Goal: Transaction & Acquisition: Purchase product/service

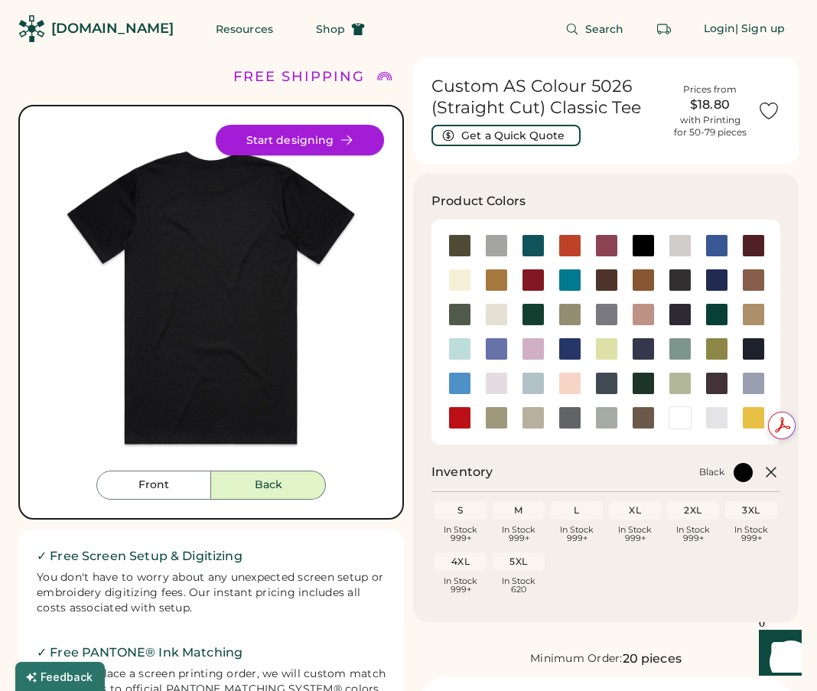
click at [337, 135] on button "Start designing" at bounding box center [300, 140] width 168 height 31
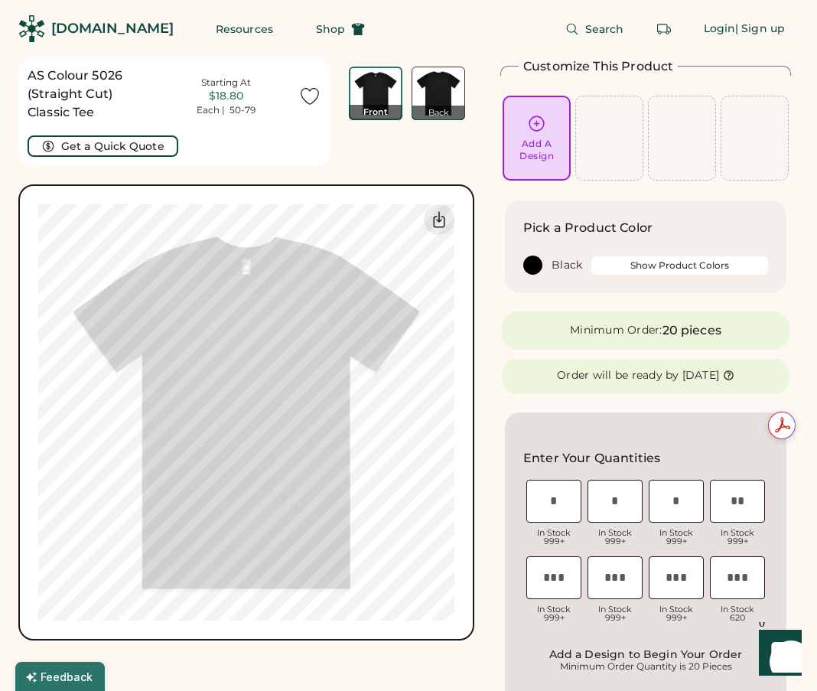
click at [441, 91] on img at bounding box center [438, 93] width 52 height 52
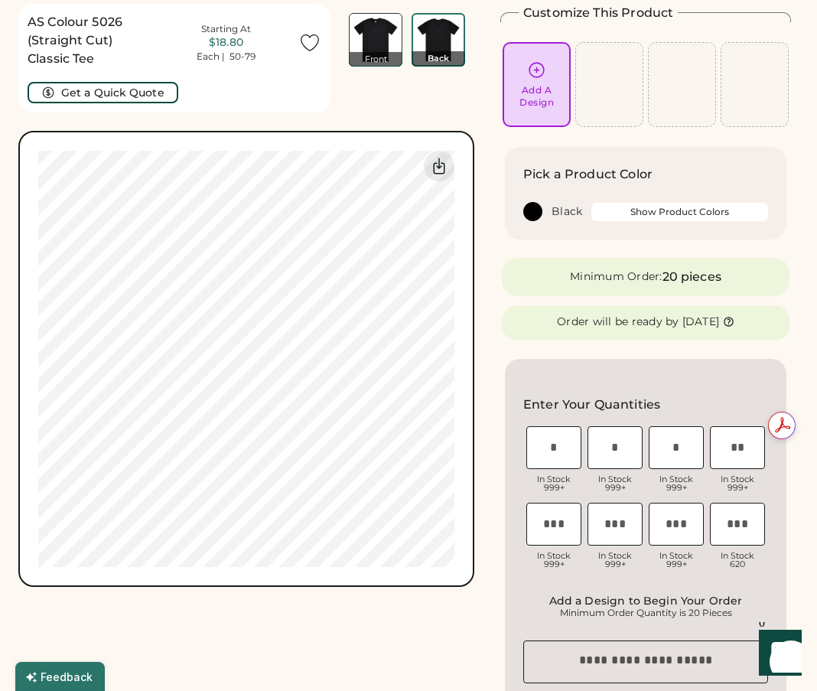
scroll to position [57, 0]
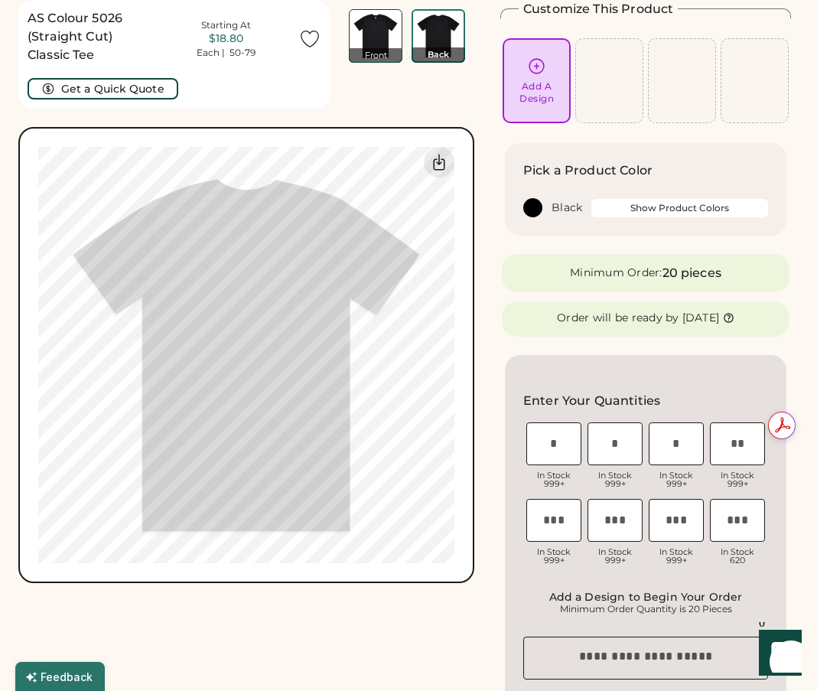
click at [443, 56] on div "Back" at bounding box center [439, 54] width 54 height 15
click at [443, 54] on div "Back" at bounding box center [439, 54] width 54 height 15
click at [552, 99] on div "Add A Design" at bounding box center [537, 92] width 34 height 24
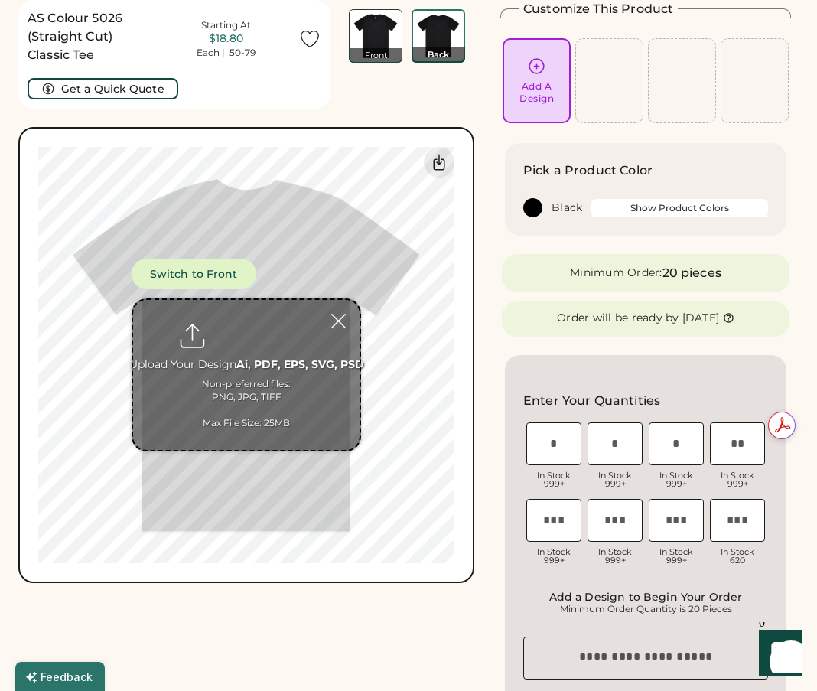
click at [236, 368] on input "file" at bounding box center [246, 375] width 226 height 150
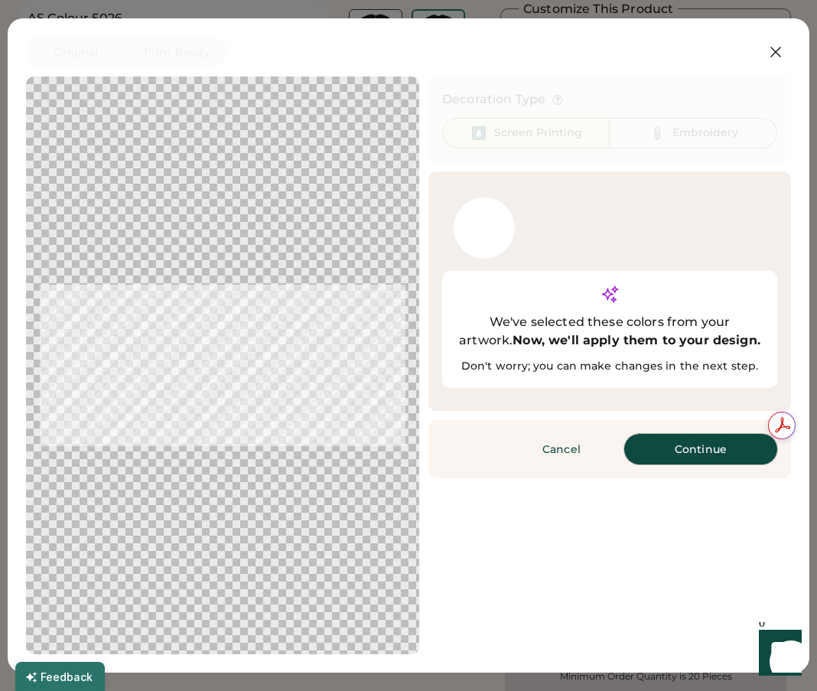
click at [649, 450] on button "Continue" at bounding box center [700, 449] width 153 height 31
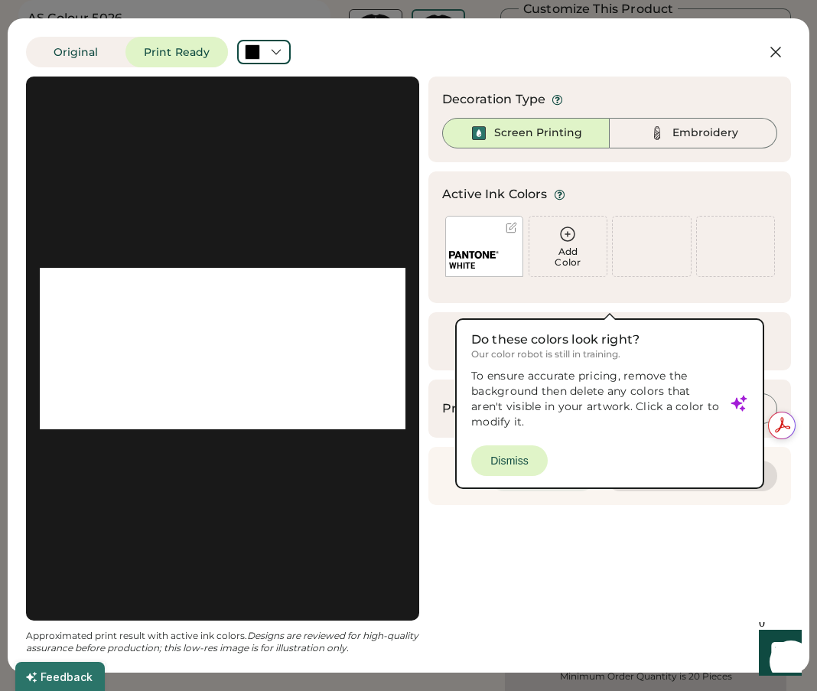
click at [520, 463] on button "Cancel" at bounding box center [542, 476] width 107 height 31
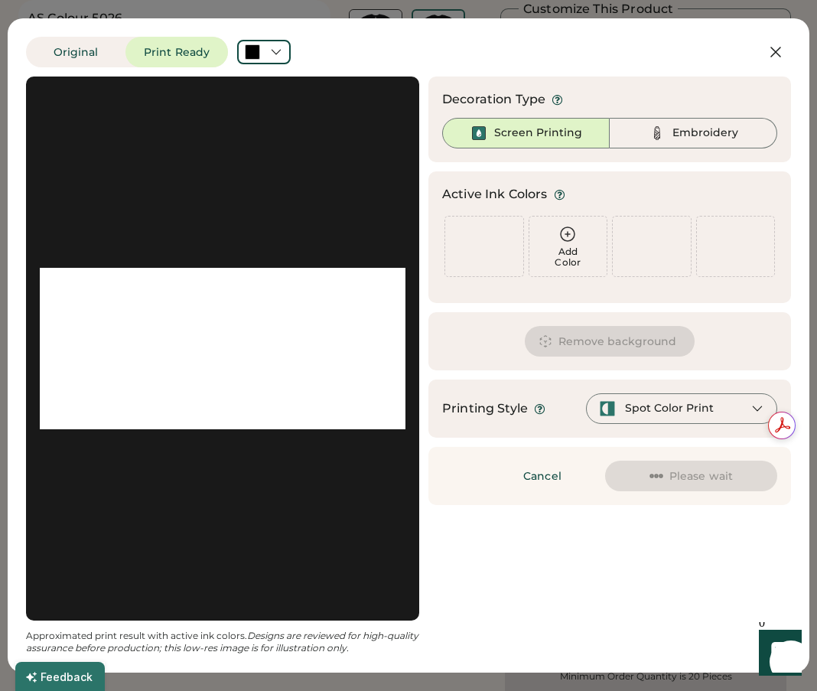
scroll to position [0, 0]
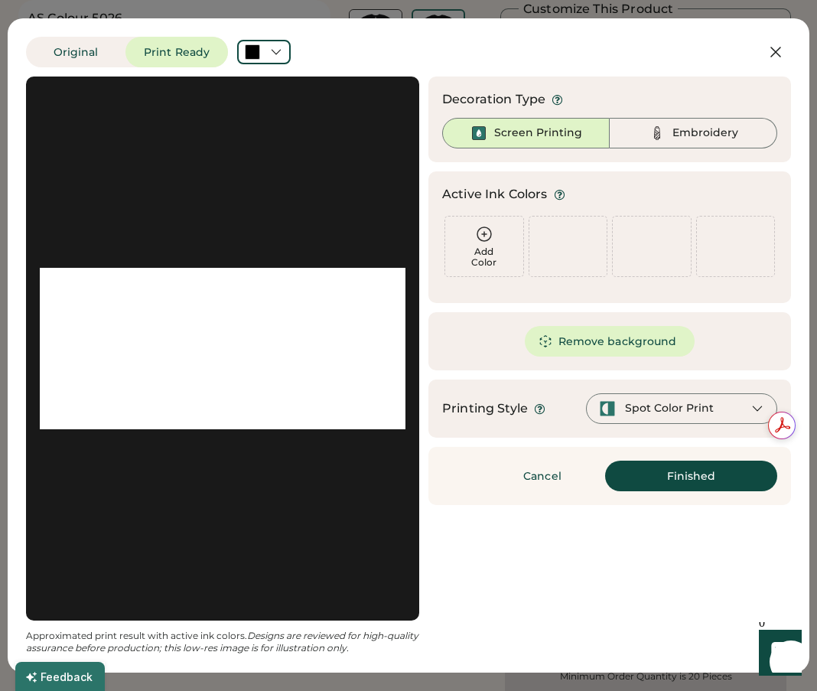
click at [725, 407] on div "Spot Color Print" at bounding box center [681, 408] width 191 height 31
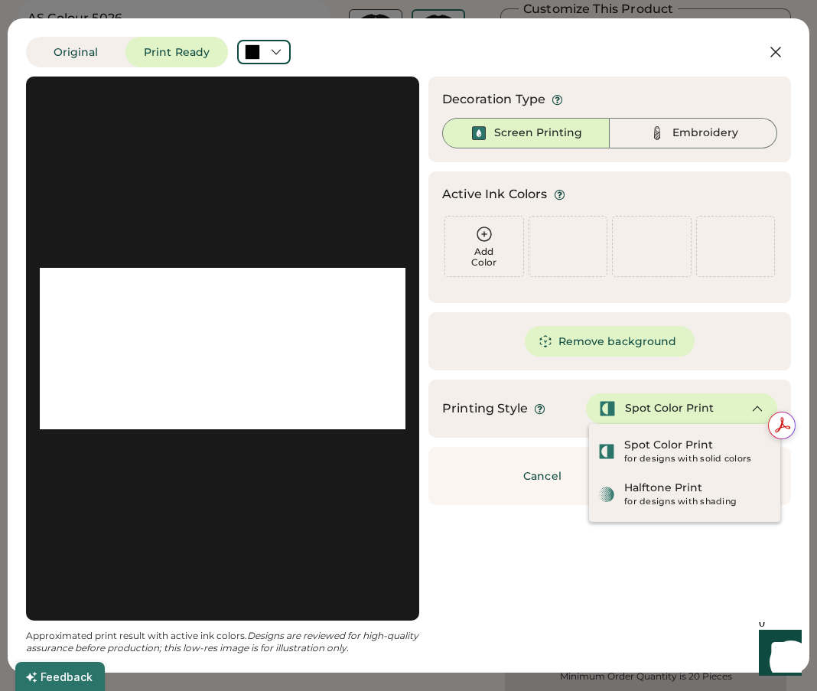
click at [740, 370] on div "Decoration Type Screen Printing Embroidery Active Ink Colors Add Color Add Colo…" at bounding box center [609, 291] width 363 height 428
click at [719, 339] on div "Remove background" at bounding box center [609, 341] width 363 height 58
click at [551, 439] on div "Decoration Type Screen Printing Embroidery Active Ink Colors Add Color Add Colo…" at bounding box center [609, 291] width 363 height 428
drag, startPoint x: 586, startPoint y: 552, endPoint x: 626, endPoint y: 538, distance: 42.1
click at [587, 550] on div "Updating Image Approximated print result with active ink colors. Designs are re…" at bounding box center [408, 366] width 765 height 578
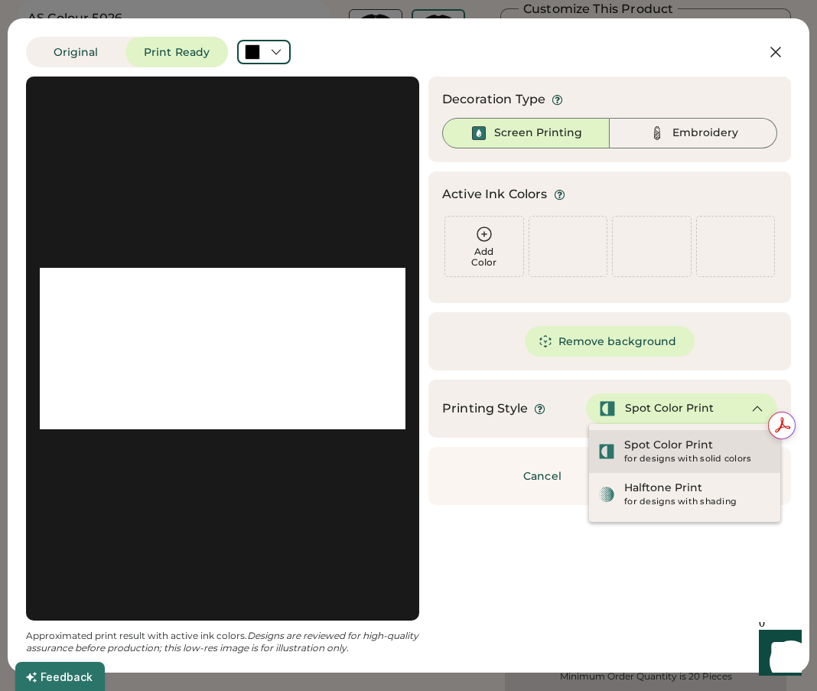
click at [680, 439] on div "Spot Color Print" at bounding box center [668, 445] width 89 height 15
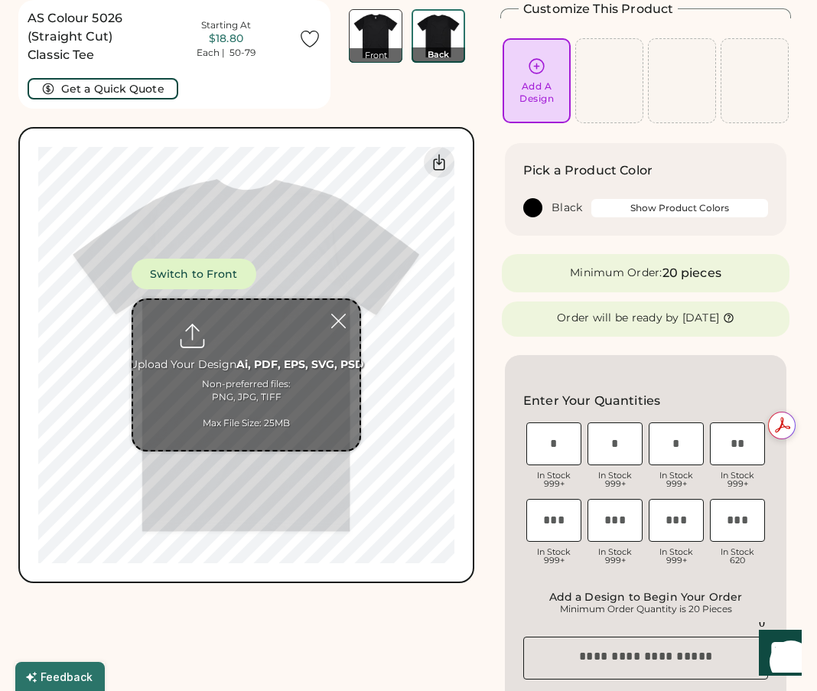
click at [266, 363] on input "file" at bounding box center [246, 375] width 226 height 150
type input "**********"
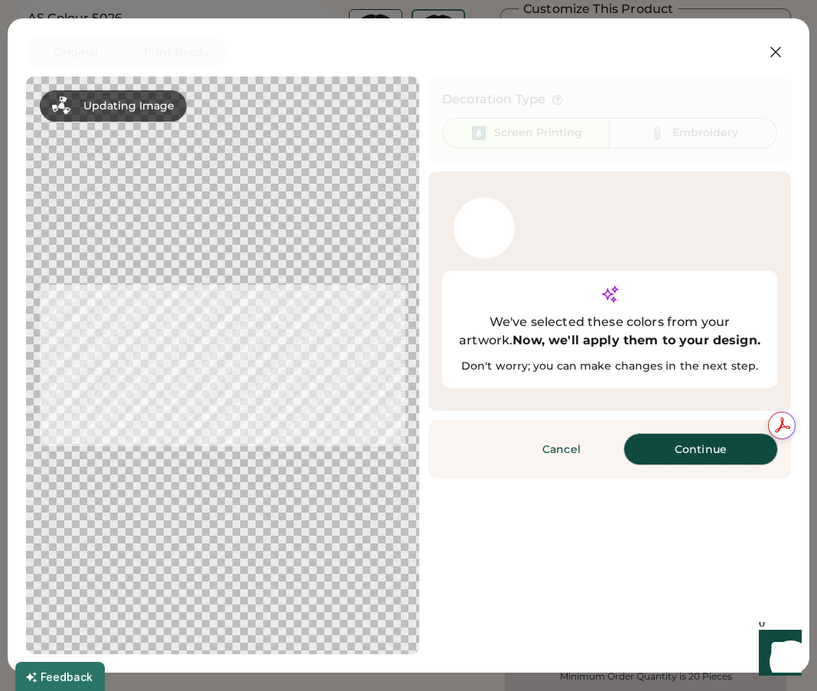
click at [688, 455] on button "Continue" at bounding box center [700, 449] width 153 height 31
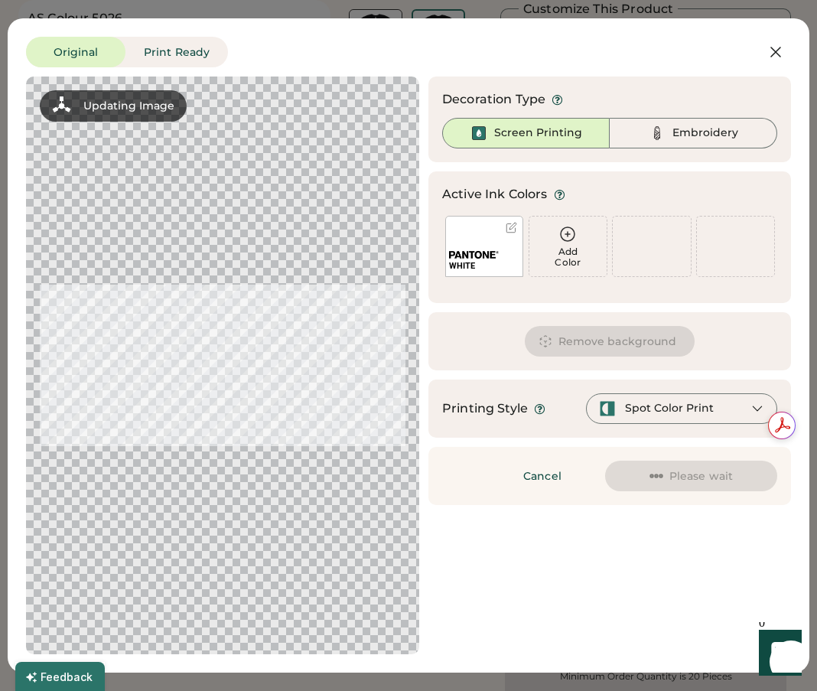
click at [588, 261] on div "Add Color" at bounding box center [568, 256] width 69 height 21
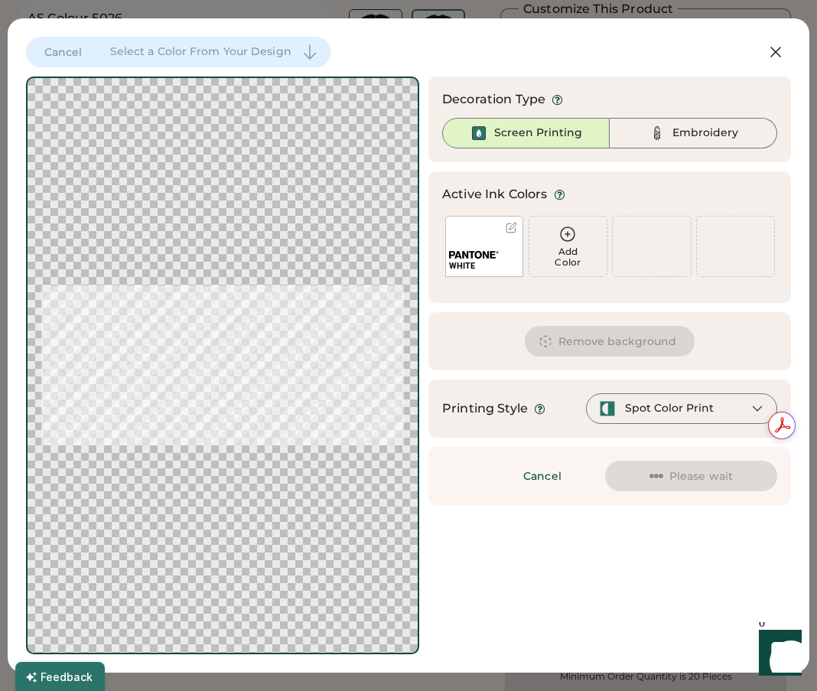
click at [569, 237] on icon at bounding box center [568, 234] width 18 height 18
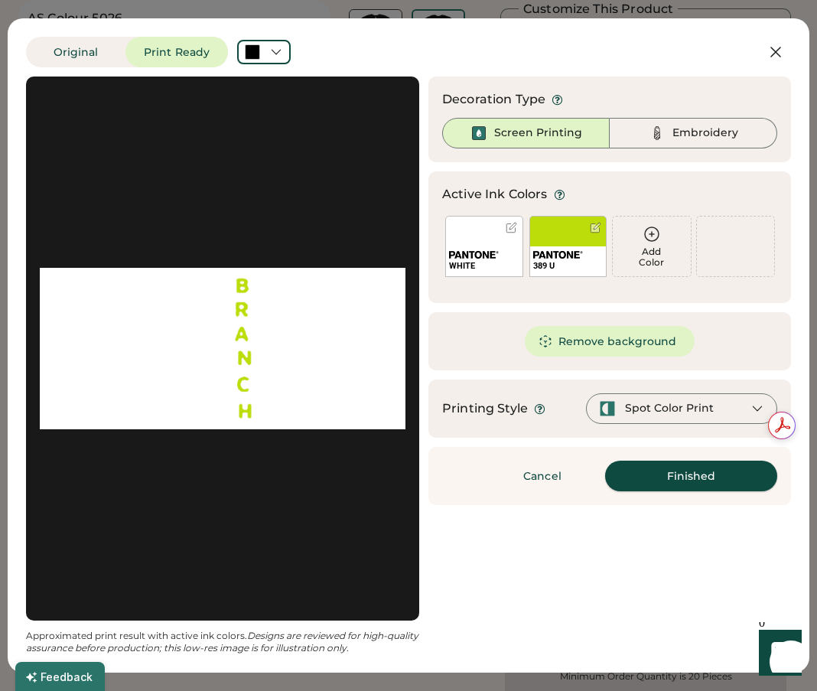
click at [683, 474] on button "Finished" at bounding box center [691, 476] width 172 height 31
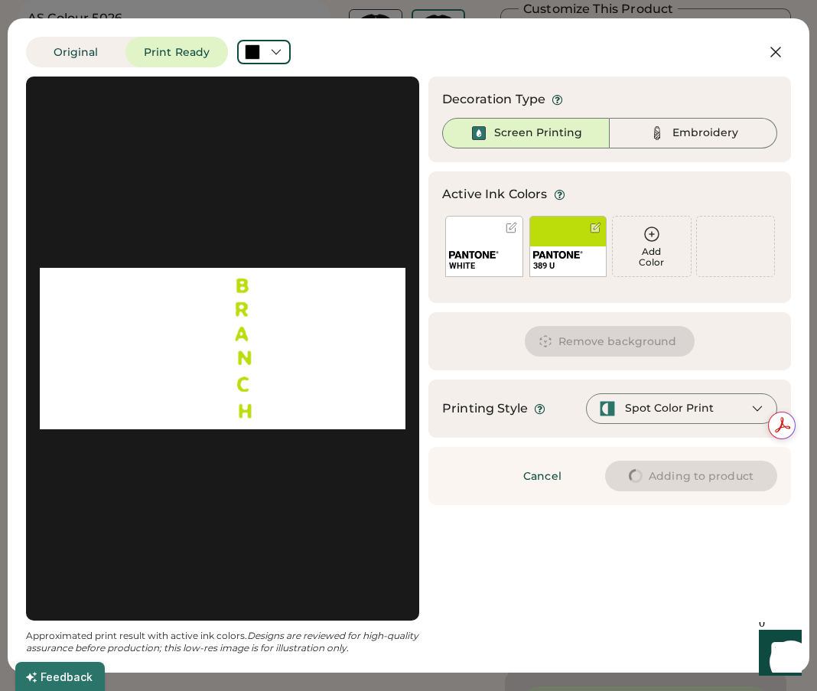
type input "****"
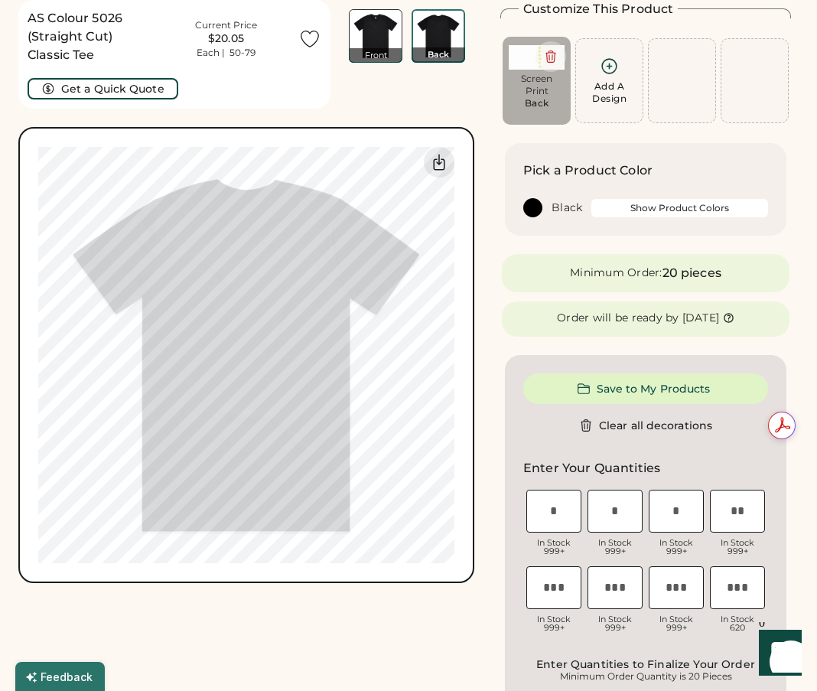
type input "****"
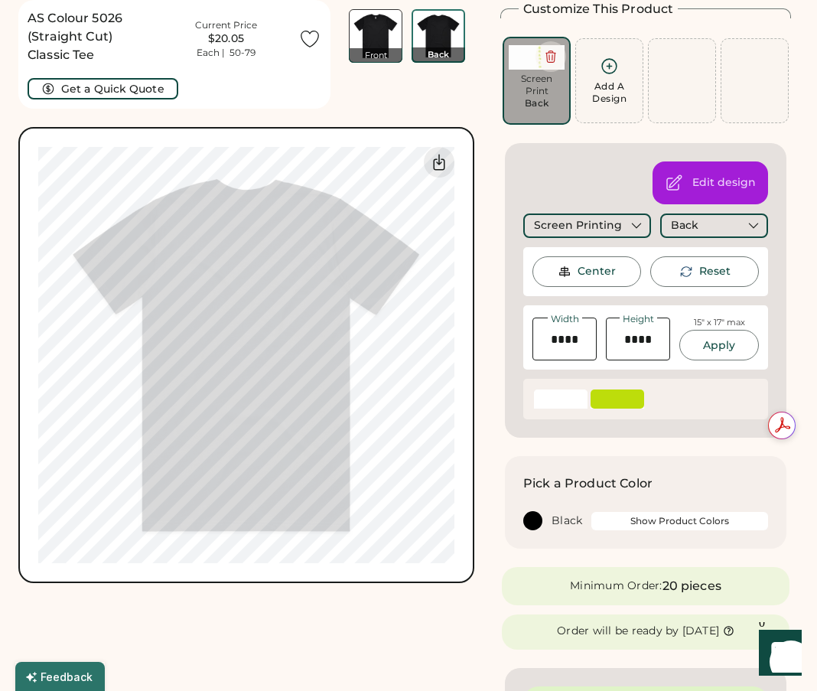
type input "****"
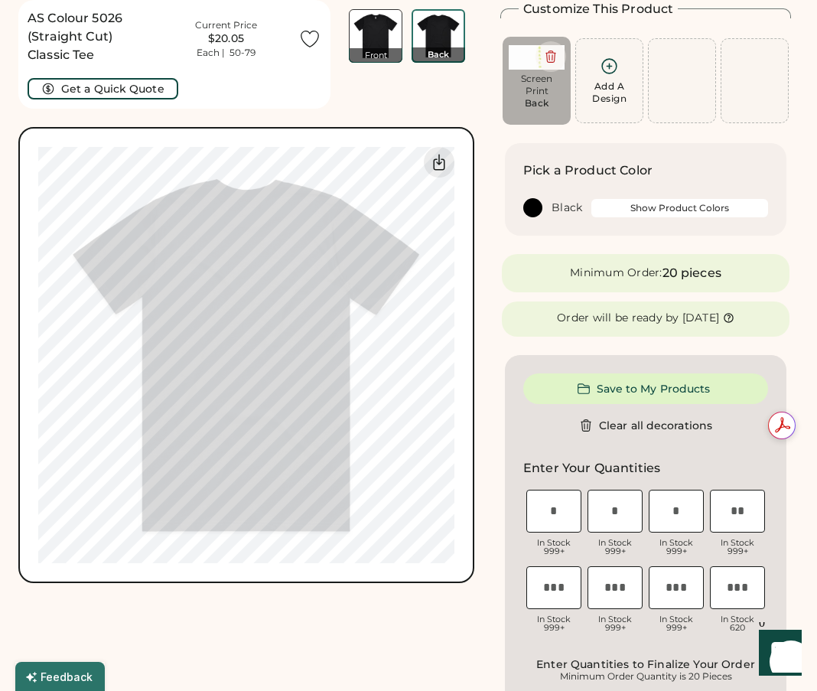
type input "****"
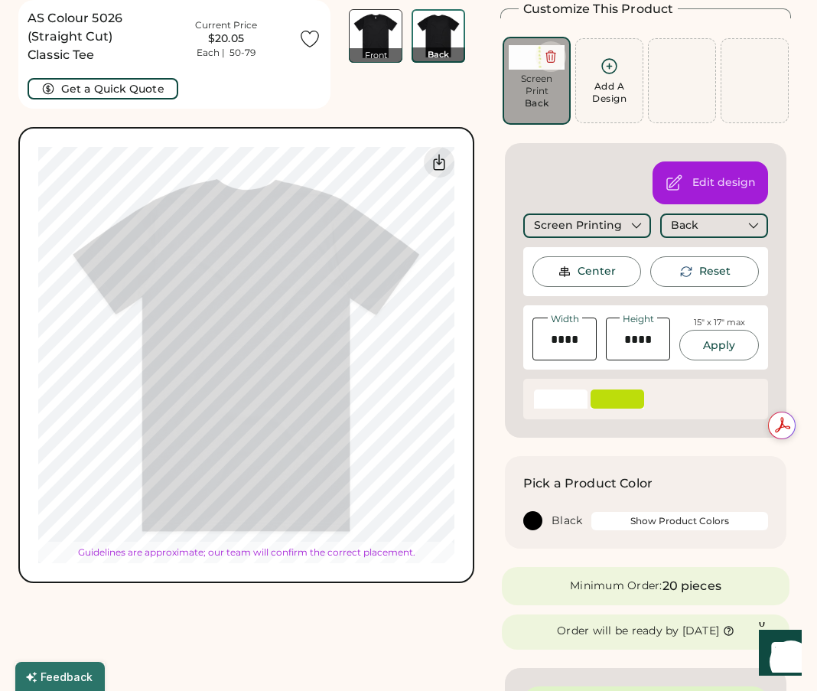
type input "*****"
type input "****"
click at [549, 55] on icon at bounding box center [551, 57] width 14 height 14
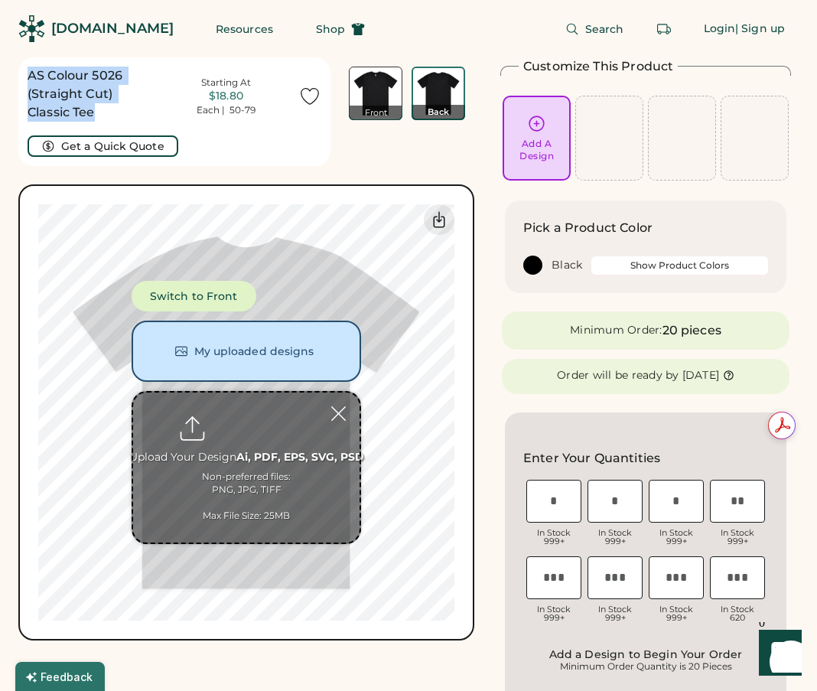
drag, startPoint x: 28, startPoint y: 75, endPoint x: 116, endPoint y: 121, distance: 99.2
click at [116, 121] on h1 "AS Colour 5026 (Straight Cut) Classic Tee" at bounding box center [91, 94] width 126 height 55
copy h1 "AS Colour 5026 (Straight Cut) Classic Tee"
click at [197, 23] on button "Resources" at bounding box center [244, 29] width 94 height 31
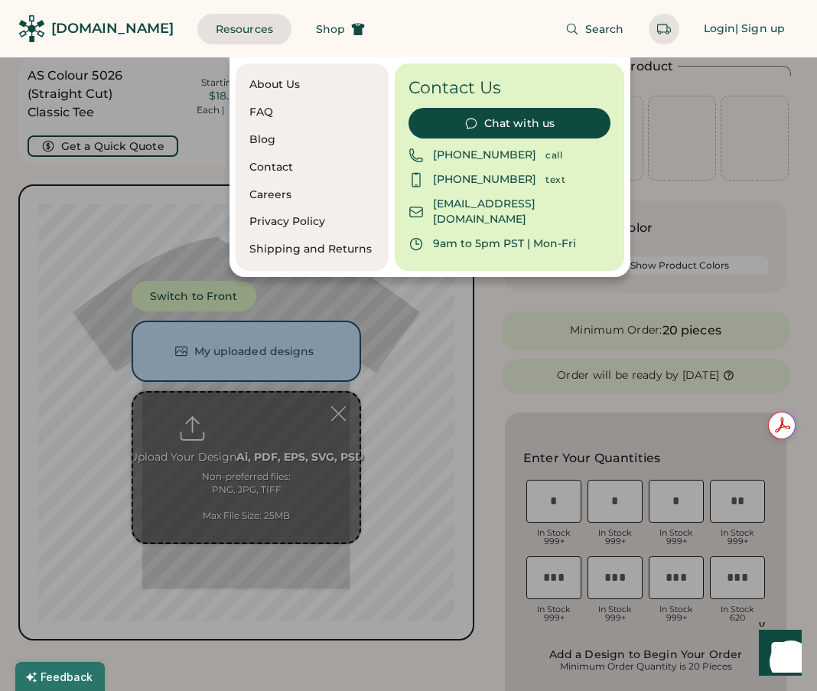
click at [446, 206] on div "hello@rendered.co" at bounding box center [522, 212] width 178 height 31
click at [112, 86] on div at bounding box center [408, 345] width 817 height 691
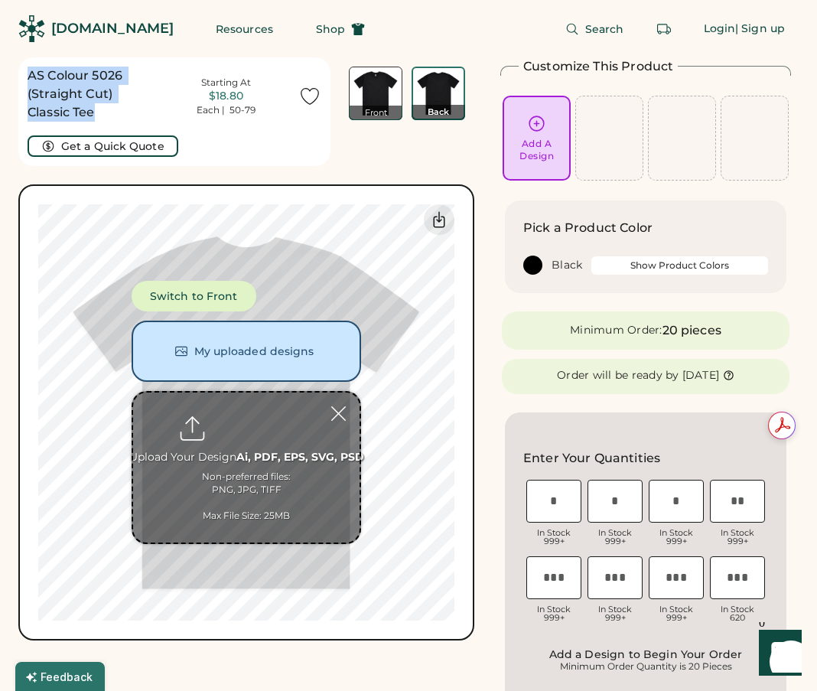
drag, startPoint x: 30, startPoint y: 74, endPoint x: 116, endPoint y: 118, distance: 96.8
click at [116, 118] on h1 "AS Colour 5026 (Straight Cut) Classic Tee" at bounding box center [91, 94] width 126 height 55
copy h1 "AS Colour 5026 (Straight Cut) Classic Tee"
click at [334, 415] on div at bounding box center [338, 413] width 27 height 27
